Goal: Navigation & Orientation: Find specific page/section

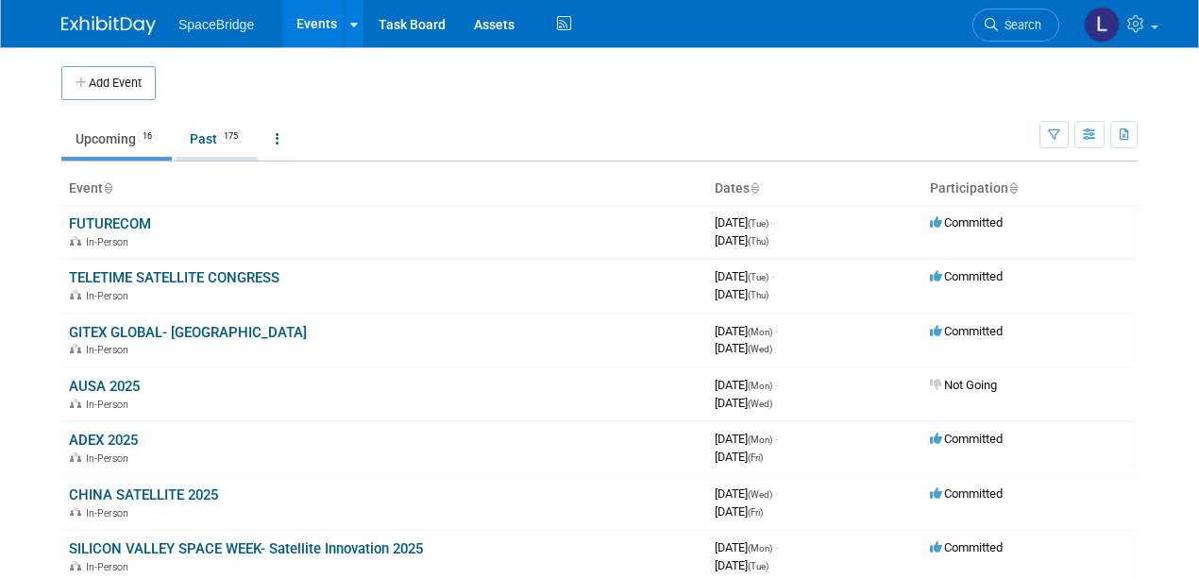
click at [207, 136] on link "Past 175" at bounding box center [217, 139] width 82 height 36
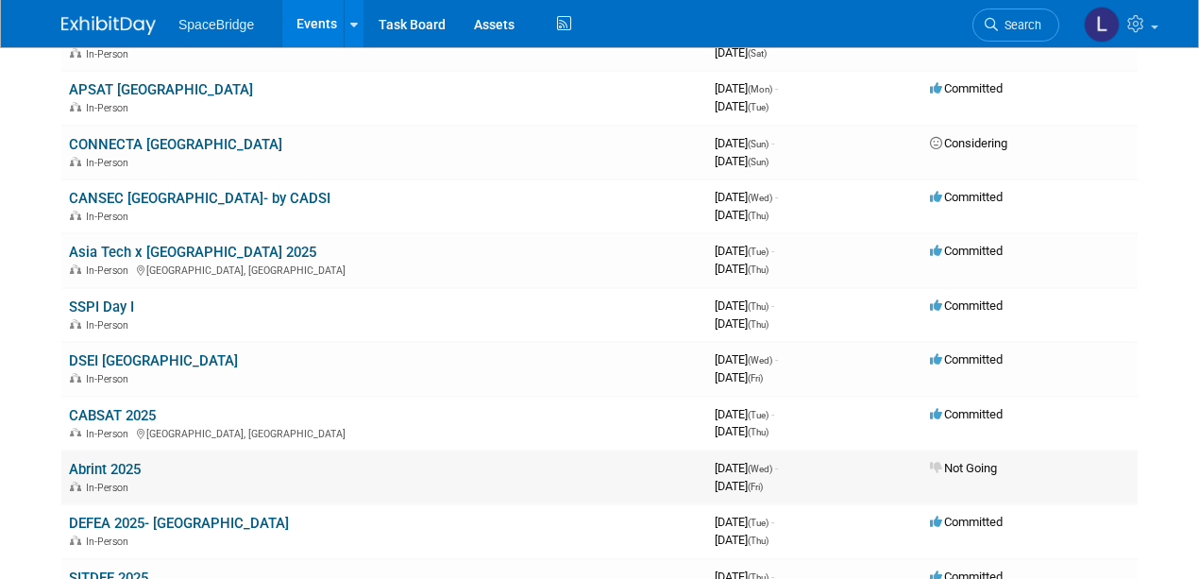
scroll to position [881, 0]
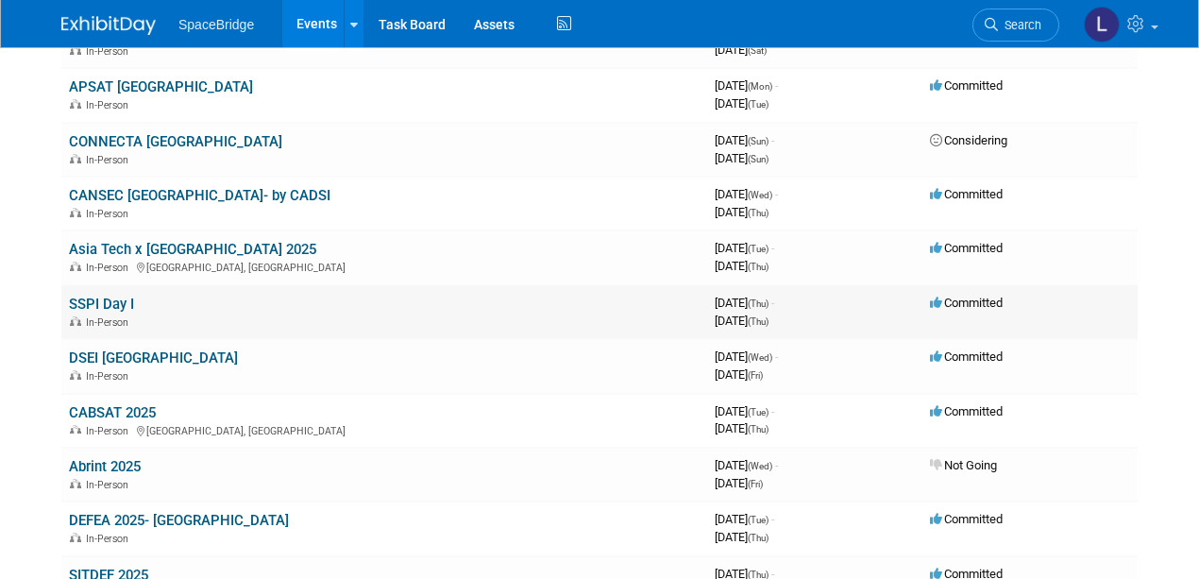
click at [102, 300] on link "SSPI Day I" at bounding box center [101, 303] width 65 height 17
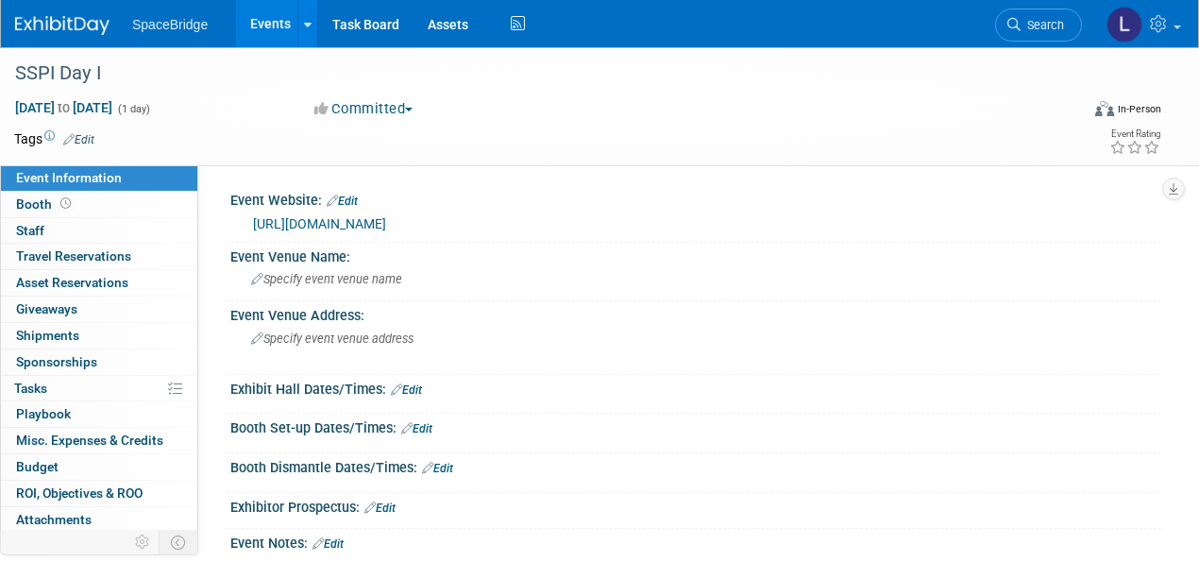
click at [353, 220] on link "[URL][DOMAIN_NAME]" at bounding box center [319, 223] width 133 height 15
